Goal: Task Accomplishment & Management: Manage account settings

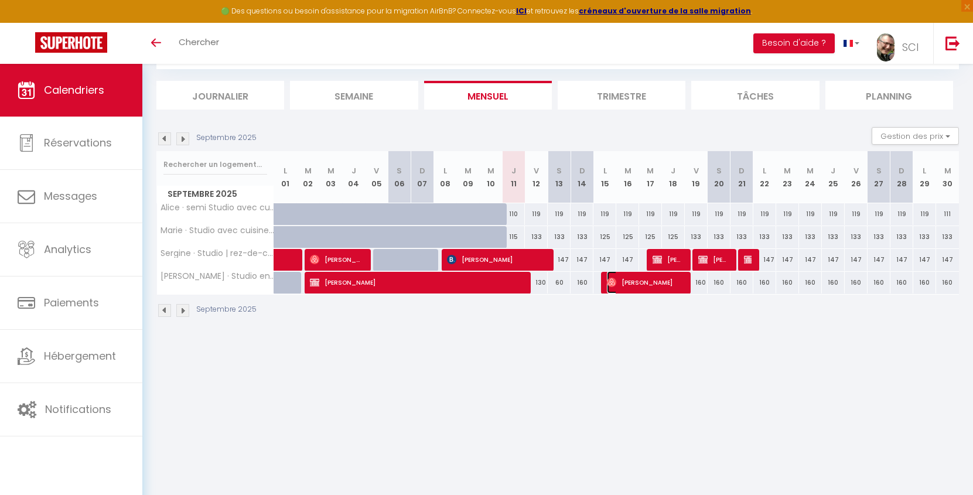
click at [640, 284] on span "[PERSON_NAME]" at bounding box center [645, 282] width 76 height 22
select select "OK"
select select "0"
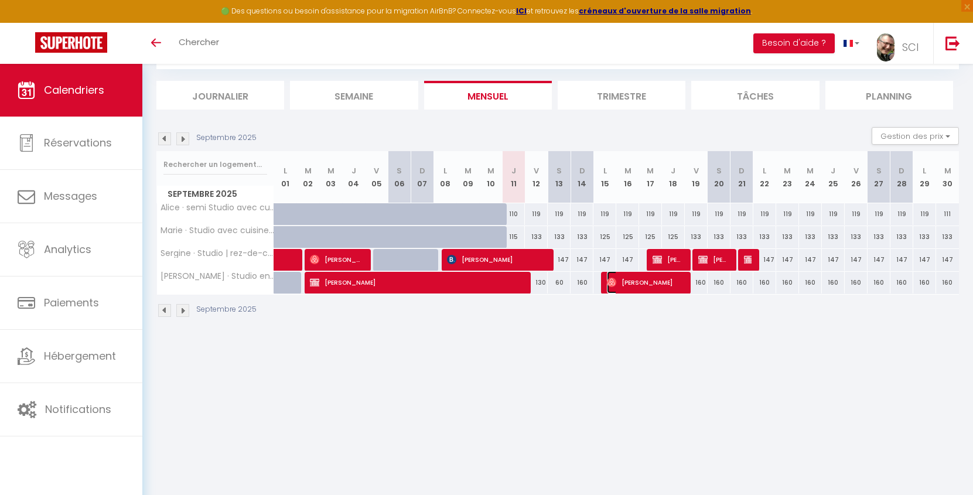
select select "1"
select select
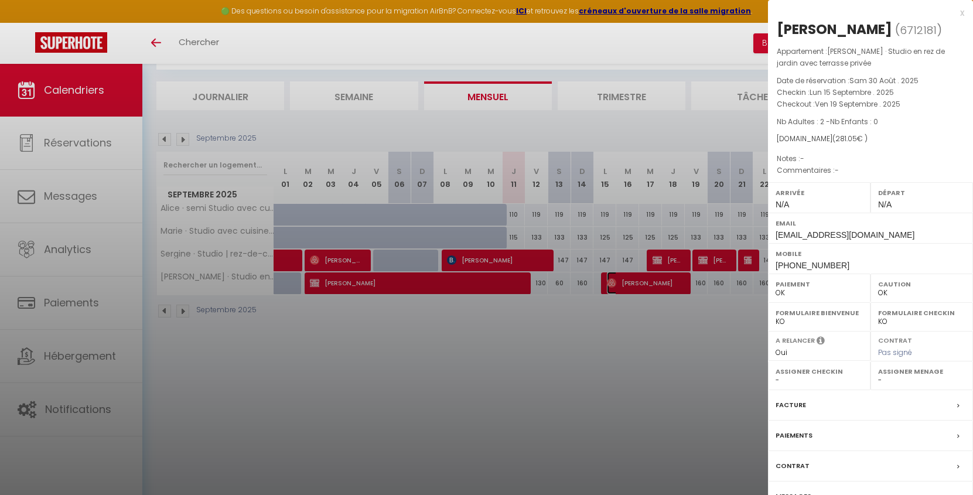
scroll to position [64, 0]
click at [717, 348] on div at bounding box center [486, 247] width 973 height 495
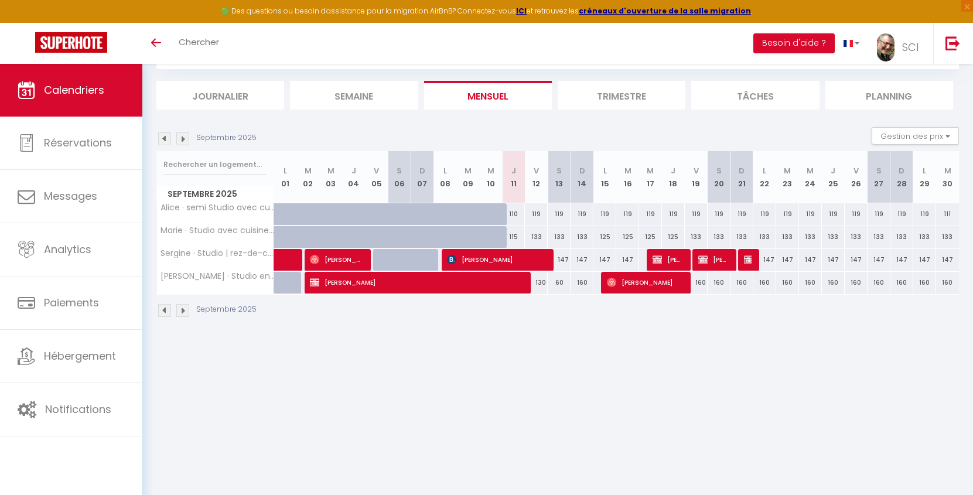
click at [539, 285] on div "130" at bounding box center [536, 283] width 23 height 22
type input "130"
type input "Ven 12 Septembre 2025"
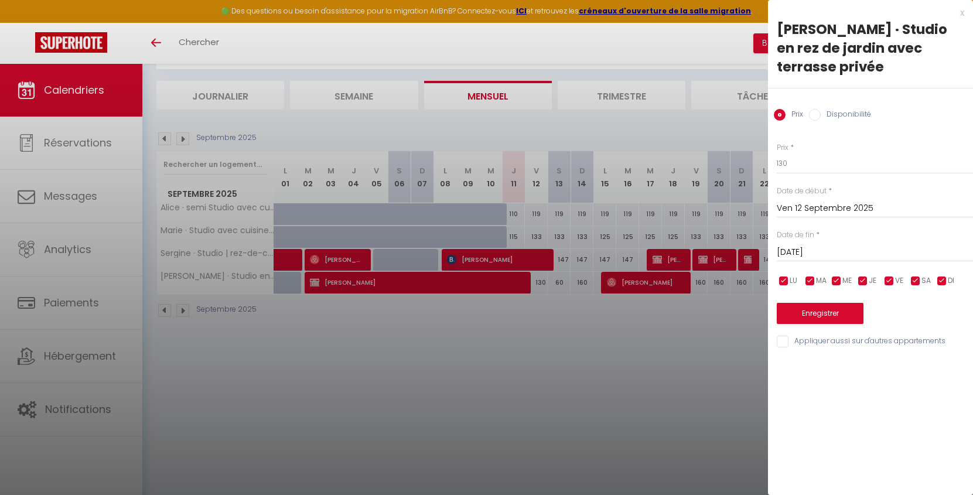
click at [856, 251] on input "Sam 13 Septembre 2025" at bounding box center [875, 252] width 196 height 15
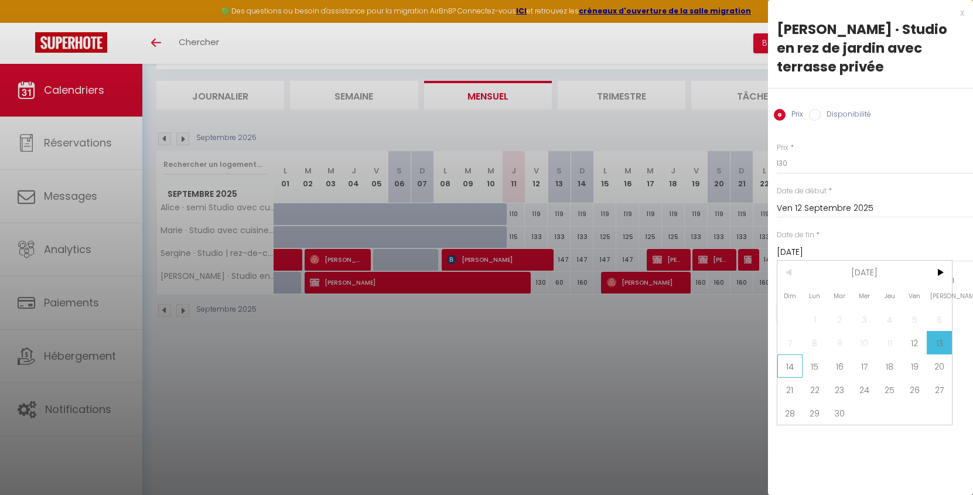
click at [794, 371] on span "14" at bounding box center [789, 365] width 25 height 23
type input "Dim 14 Septembre 2025"
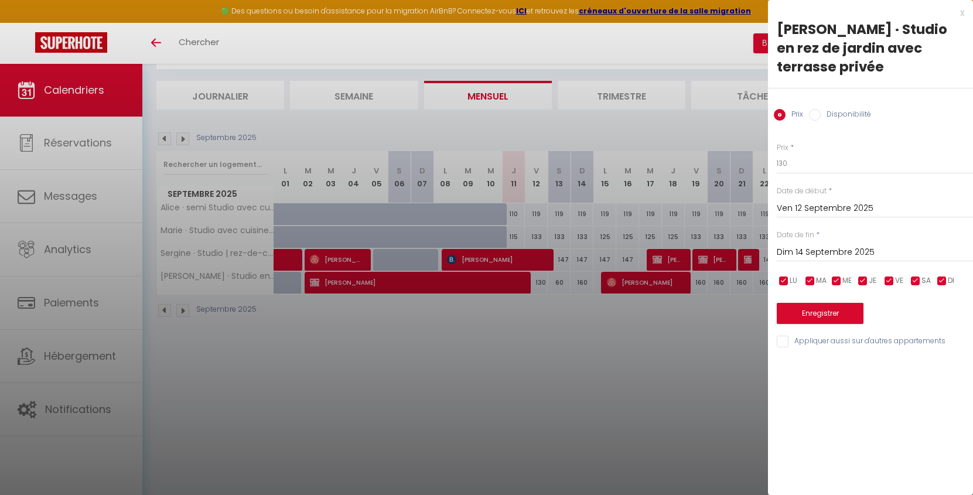
click at [814, 115] on input "Disponibilité" at bounding box center [815, 115] width 12 height 12
radio input "true"
radio input "false"
click at [809, 164] on select "Disponible Indisponible" at bounding box center [875, 164] width 196 height 22
select select "0"
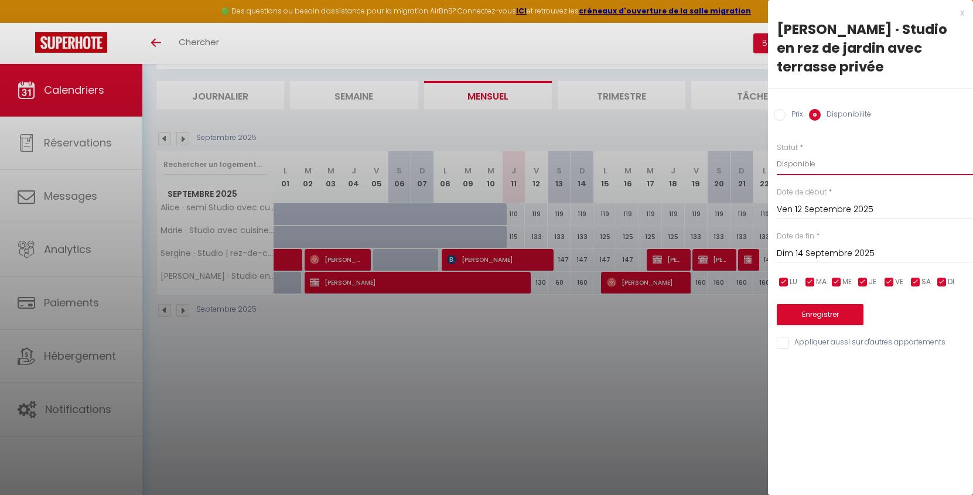
click at [777, 153] on select "Disponible Indisponible" at bounding box center [875, 164] width 196 height 22
click at [843, 316] on button "Enregistrer" at bounding box center [820, 314] width 87 height 21
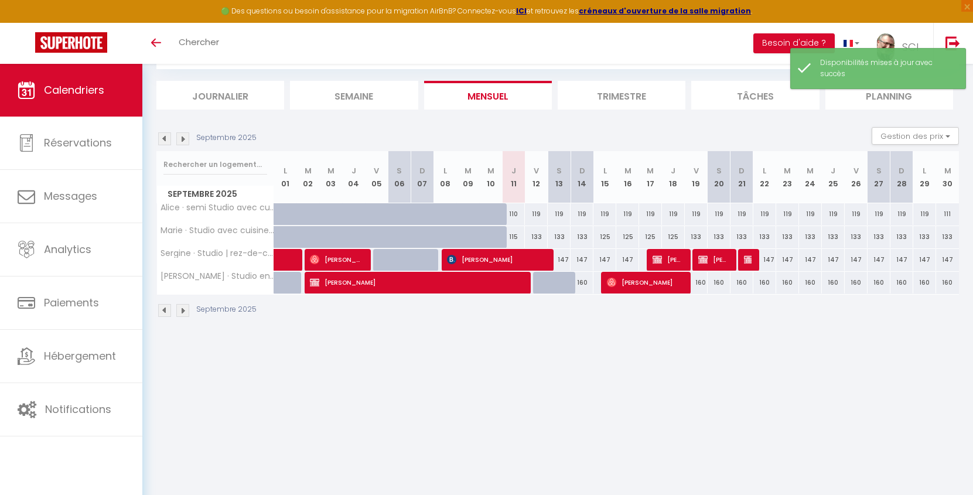
click at [585, 281] on div "160" at bounding box center [581, 283] width 23 height 22
select select "1"
type input "Dim 14 Septembre 2025"
type input "Lun 15 Septembre 2025"
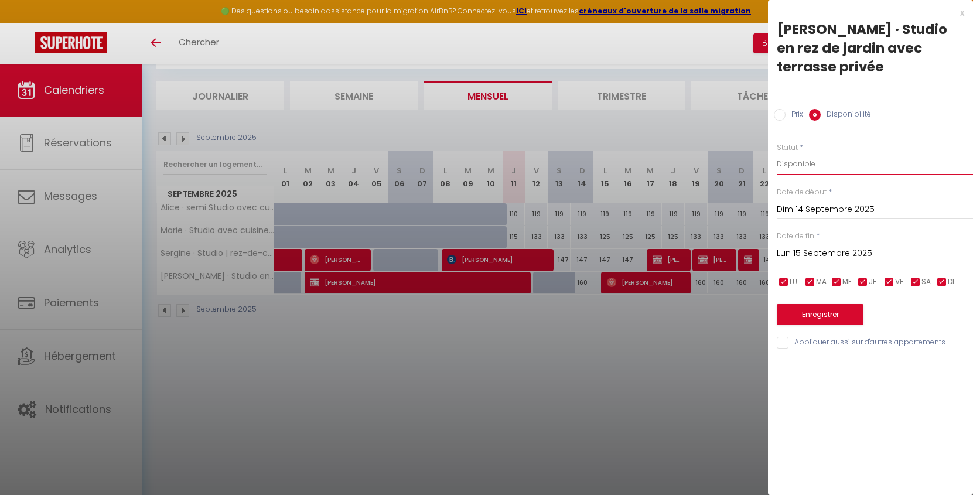
click at [799, 160] on select "Disponible Indisponible" at bounding box center [875, 164] width 196 height 22
select select "0"
click at [777, 153] on select "Disponible Indisponible" at bounding box center [875, 164] width 196 height 22
click at [804, 319] on button "Enregistrer" at bounding box center [820, 314] width 87 height 21
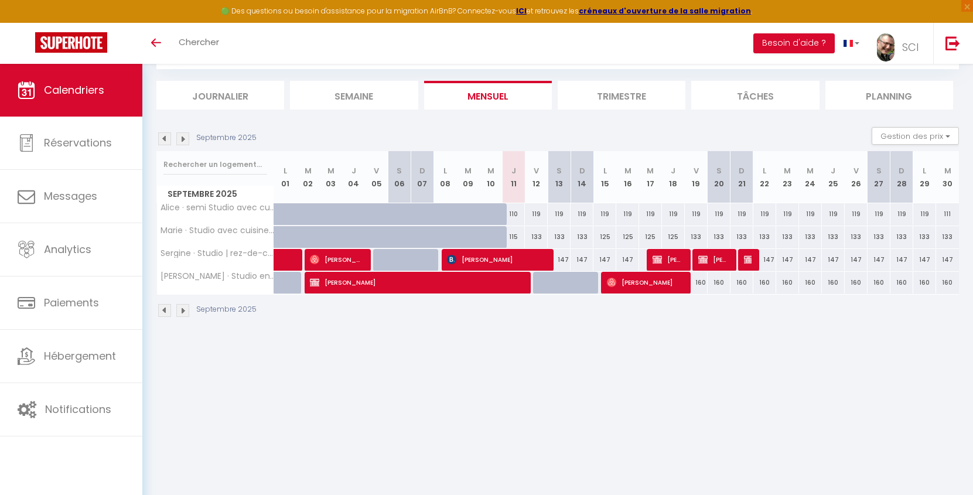
click at [558, 213] on div "119" at bounding box center [559, 214] width 23 height 22
select select "1"
type input "Sam 13 Septembre 2025"
type input "Dim 14 Septembre 2025"
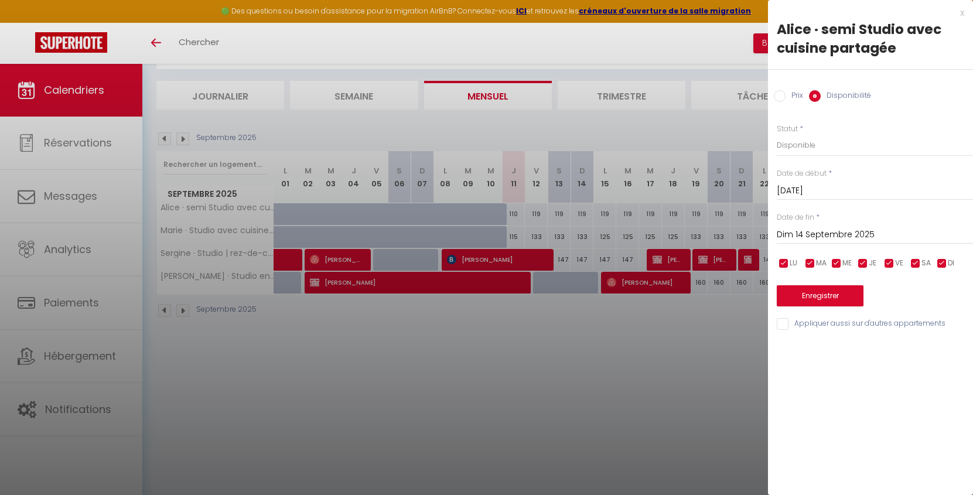
click at [818, 191] on input "Sam 13 Septembre 2025" at bounding box center [875, 190] width 196 height 15
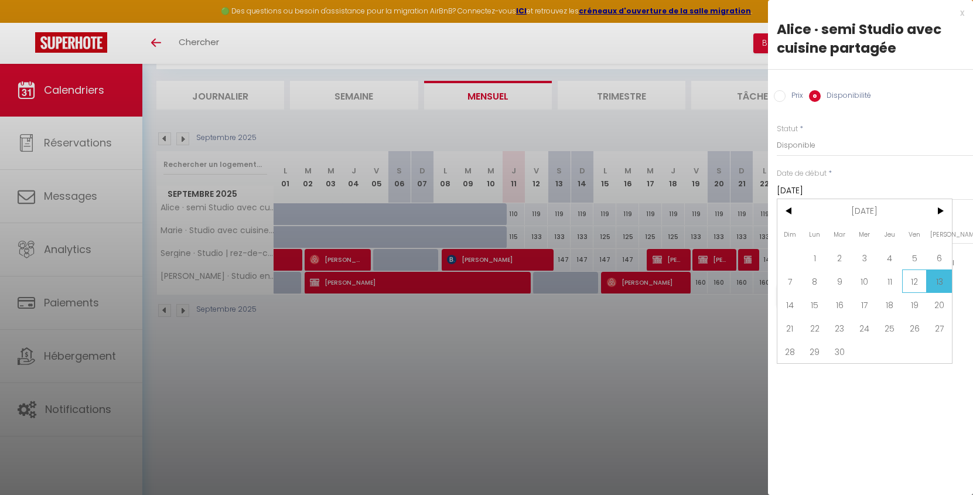
click at [911, 280] on span "12" at bounding box center [914, 280] width 25 height 23
type input "Ven 12 Septembre 2025"
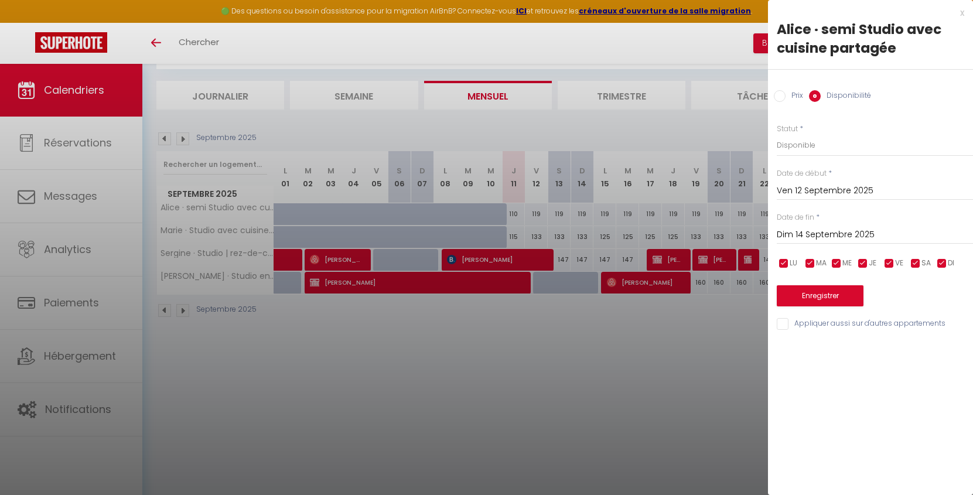
click at [776, 95] on input "Prix" at bounding box center [780, 96] width 12 height 12
radio input "true"
radio input "false"
drag, startPoint x: 787, startPoint y: 147, endPoint x: 765, endPoint y: 143, distance: 22.6
click at [765, 143] on body "🟢 Des questions ou besoin d'assistance pour la migration AirBnB? Connectez-vous…" at bounding box center [486, 247] width 973 height 495
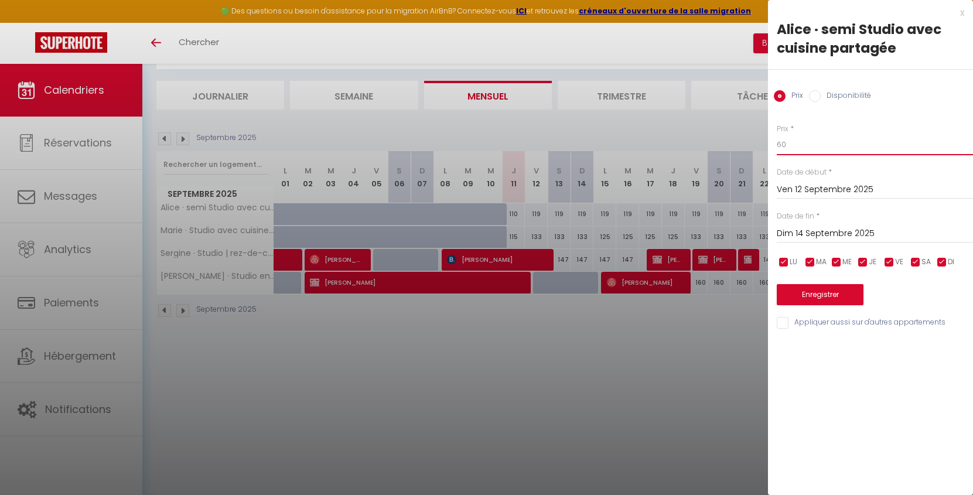
type input "60"
click at [828, 295] on button "Enregistrer" at bounding box center [820, 294] width 87 height 21
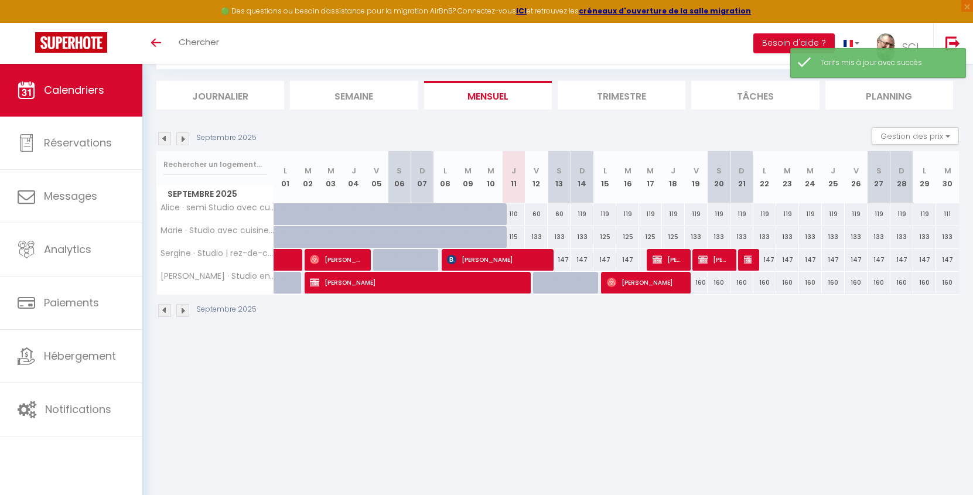
click at [538, 237] on div "133" at bounding box center [536, 237] width 23 height 22
type input "133"
type input "Ven 12 Septembre 2025"
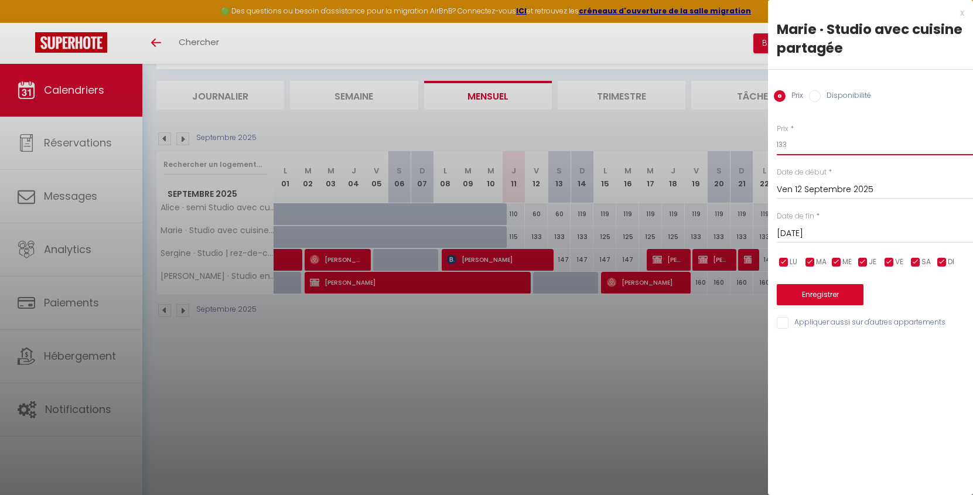
drag, startPoint x: 788, startPoint y: 146, endPoint x: 775, endPoint y: 146, distance: 12.9
click at [775, 146] on div "Prix * 133 Statut * Disponible Indisponible Date de début * Ven 12 Septembre 20…" at bounding box center [870, 219] width 205 height 221
click at [816, 235] on input "Sam 13 Septembre 2025" at bounding box center [875, 233] width 196 height 15
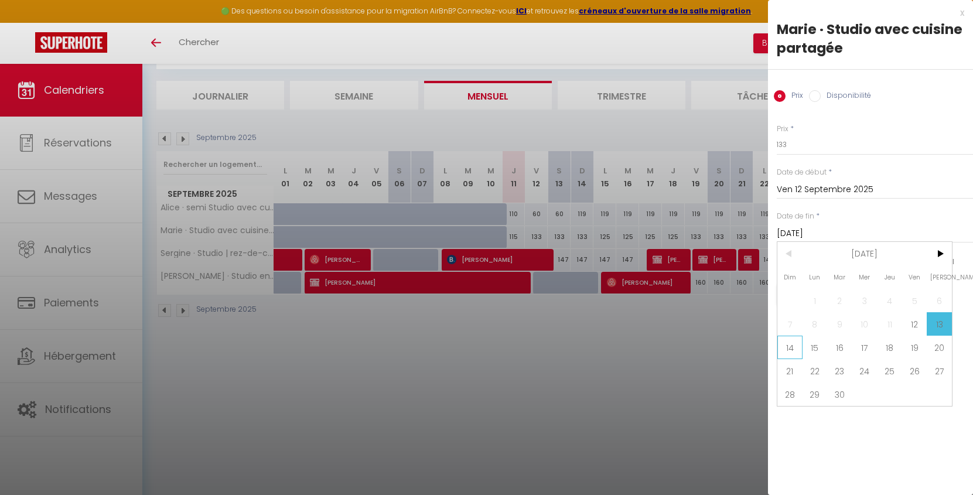
click at [784, 346] on span "14" at bounding box center [789, 347] width 25 height 23
type input "Dim 14 Septembre 2025"
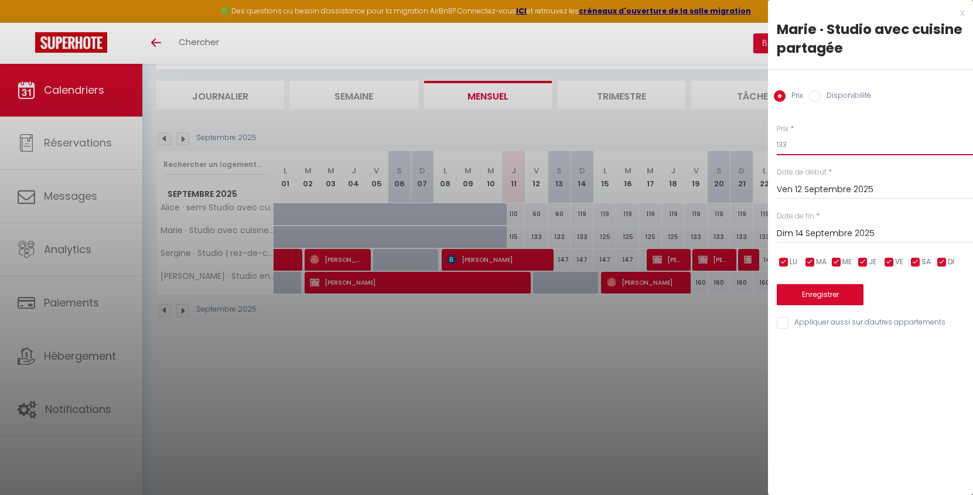
drag, startPoint x: 789, startPoint y: 149, endPoint x: 772, endPoint y: 146, distance: 17.1
click at [773, 146] on div "Prix * 133 Statut * Disponible Indisponible Date de début * Ven 12 Septembre 20…" at bounding box center [870, 219] width 205 height 221
type input "60"
click at [834, 296] on button "Enregistrer" at bounding box center [820, 294] width 87 height 21
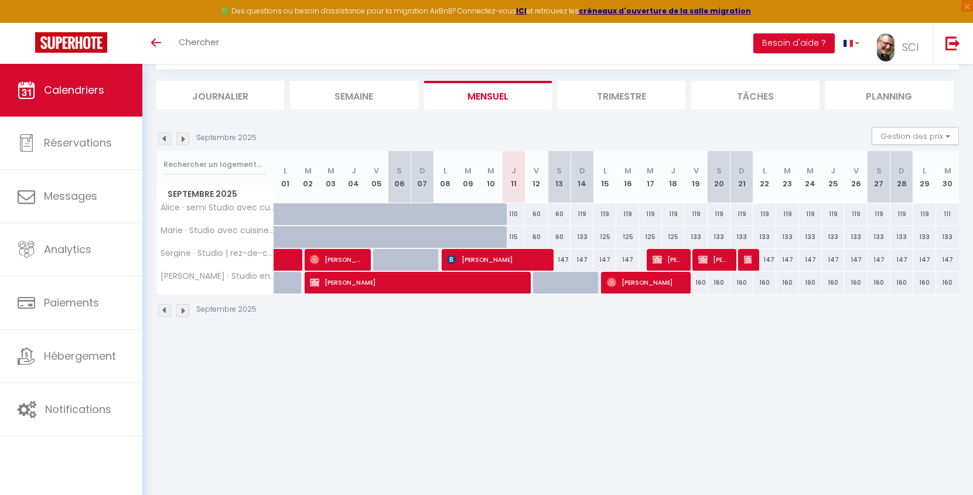
click at [562, 259] on div "147" at bounding box center [559, 260] width 23 height 22
type input "147"
type input "Sam 13 Septembre 2025"
type input "Dim 14 Septembre 2025"
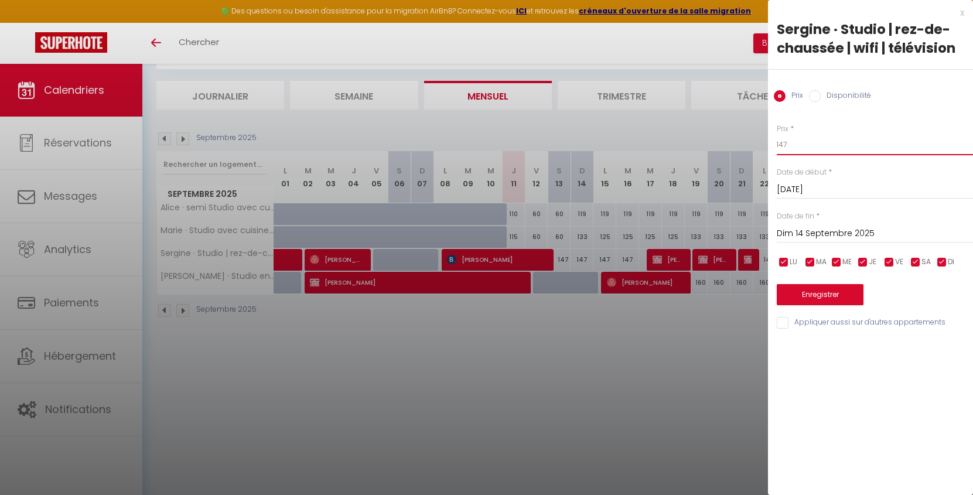
drag, startPoint x: 790, startPoint y: 145, endPoint x: 774, endPoint y: 145, distance: 15.2
click at [774, 145] on div "Prix * 147 Statut * Disponible Indisponible Date de début * Sam 13 Septembre 20…" at bounding box center [870, 219] width 205 height 221
type input "60"
click at [827, 293] on button "Enregistrer" at bounding box center [820, 294] width 87 height 21
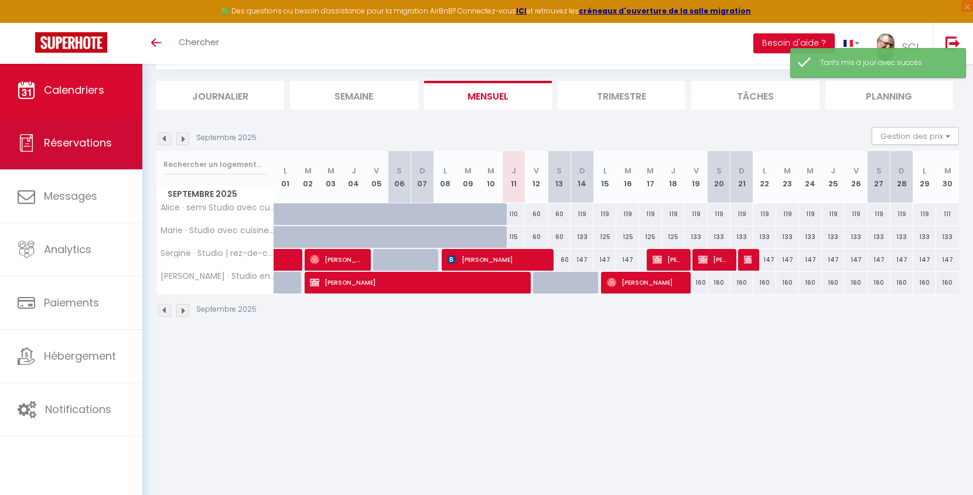
click at [83, 139] on span "Réservations" at bounding box center [78, 142] width 68 height 15
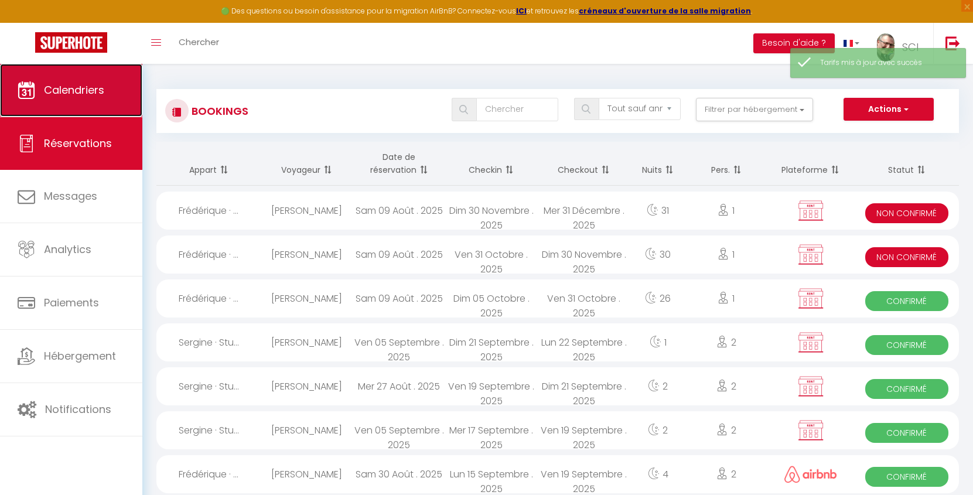
click at [78, 104] on link "Calendriers" at bounding box center [71, 90] width 142 height 53
